Goal: Information Seeking & Learning: Check status

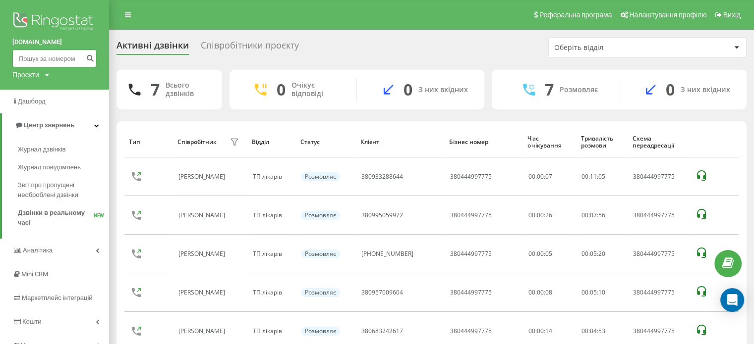
click at [28, 59] on input at bounding box center [54, 59] width 84 height 18
paste input "380931068716"
type input "380931068716"
click at [91, 57] on icon "submit" at bounding box center [90, 57] width 8 height 6
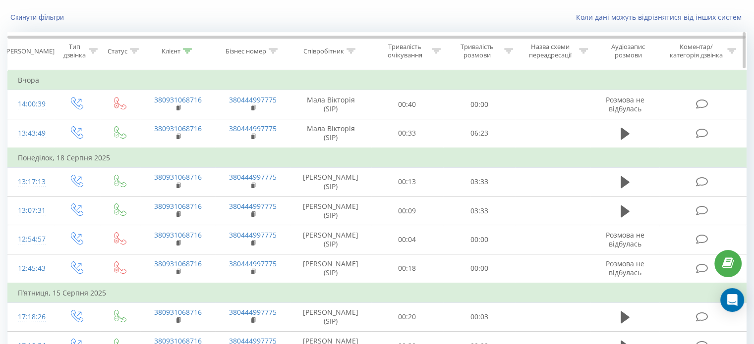
scroll to position [149, 0]
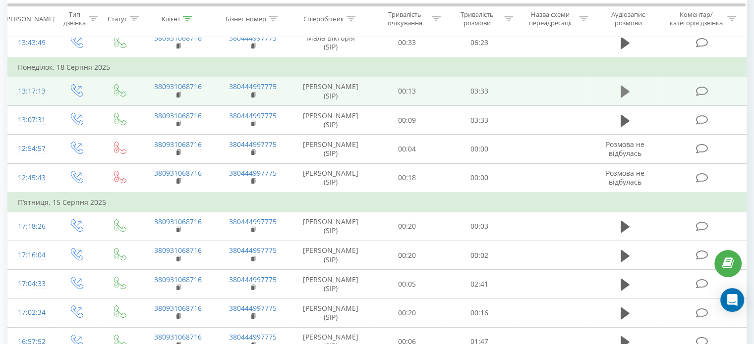
click at [626, 93] on icon at bounding box center [625, 92] width 9 height 12
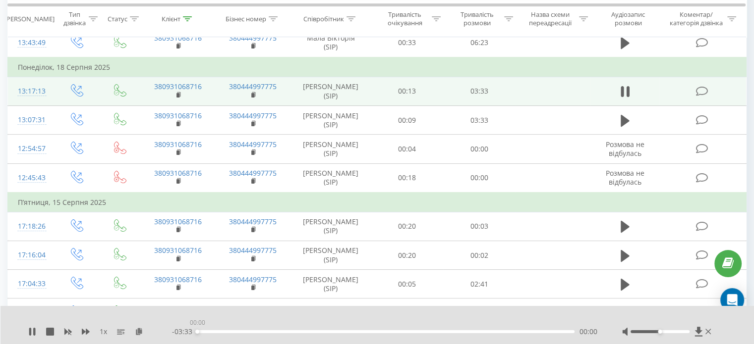
click at [229, 332] on div "00:00" at bounding box center [385, 332] width 377 height 3
click at [280, 332] on div "00:18" at bounding box center [385, 332] width 377 height 3
click at [300, 333] on div "00:58" at bounding box center [385, 332] width 377 height 3
click at [333, 333] on div "00:58" at bounding box center [385, 332] width 377 height 3
click at [347, 332] on div "00:00" at bounding box center [385, 332] width 377 height 3
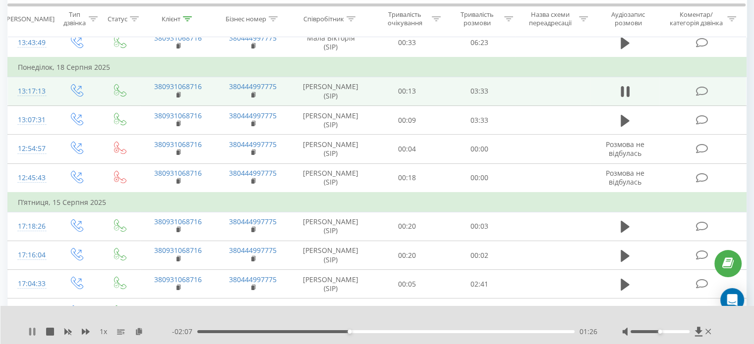
click at [35, 331] on icon at bounding box center [34, 332] width 2 height 8
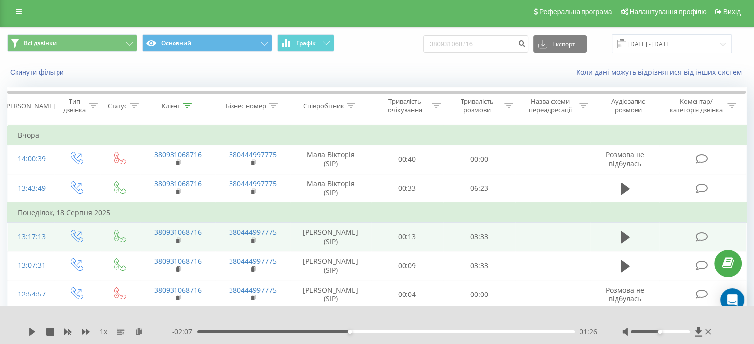
scroll to position [0, 0]
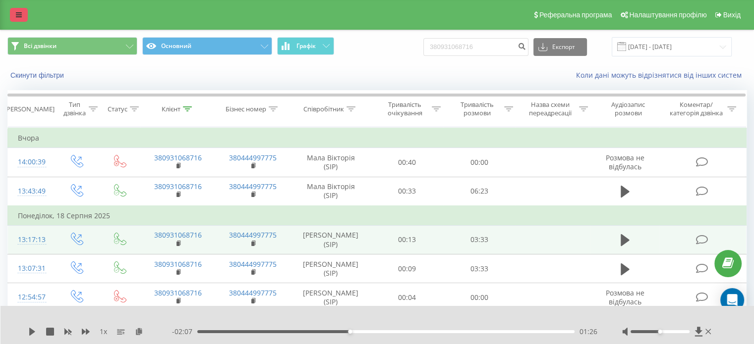
click at [22, 15] on link at bounding box center [19, 15] width 18 height 14
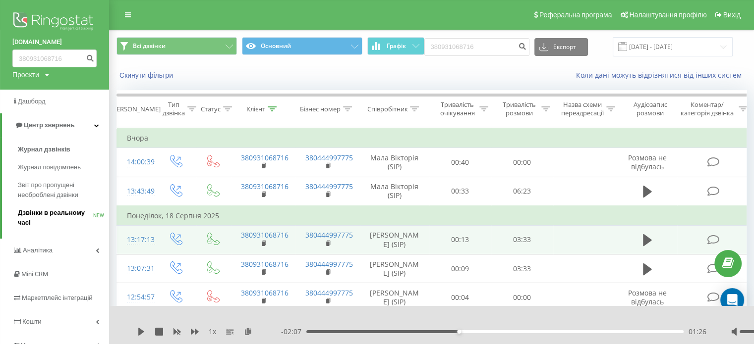
click at [52, 214] on span "Дзвінки в реальному часі" at bounding box center [55, 218] width 75 height 20
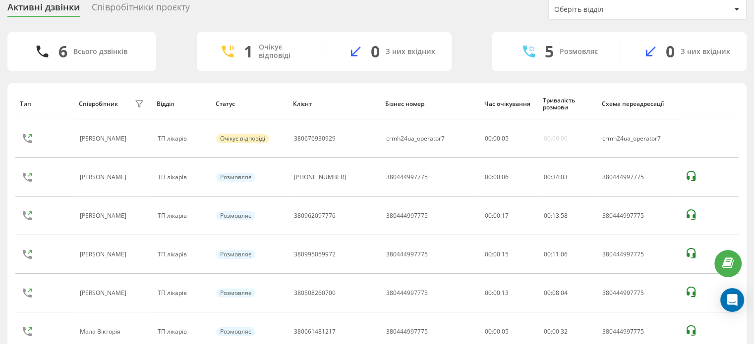
scroll to position [81, 0]
